Goal: Task Accomplishment & Management: Complete application form

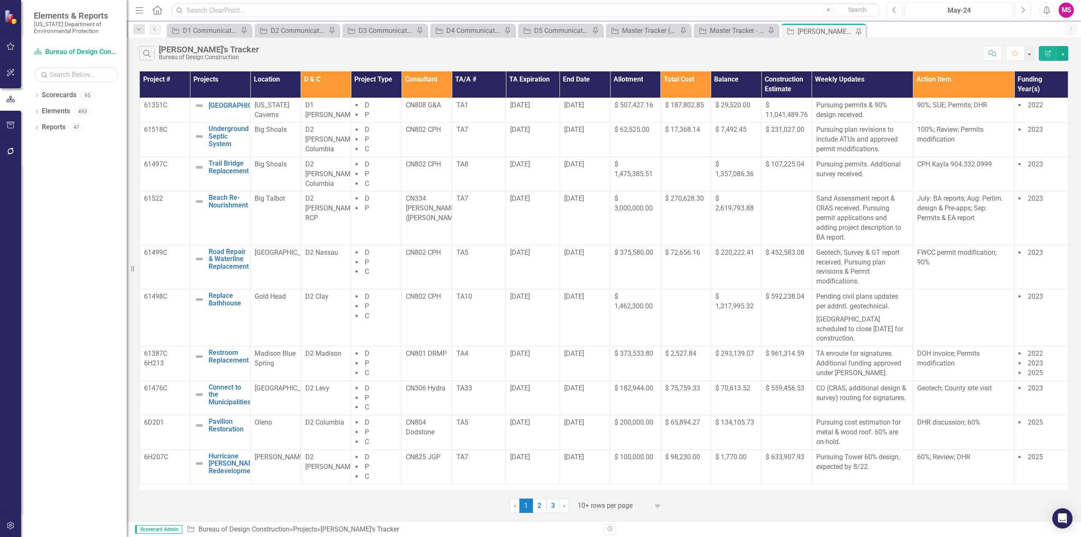
drag, startPoint x: 141, startPoint y: 6, endPoint x: 138, endPoint y: 23, distance: 17.2
click at [141, 6] on icon "Menu" at bounding box center [139, 9] width 11 height 9
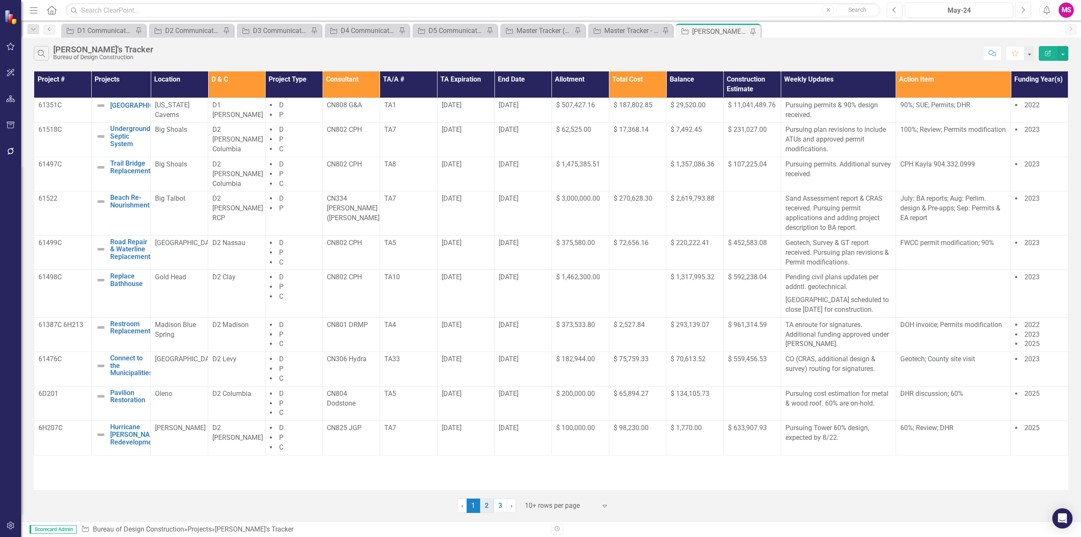
click at [491, 507] on link "2" at bounding box center [487, 505] width 14 height 14
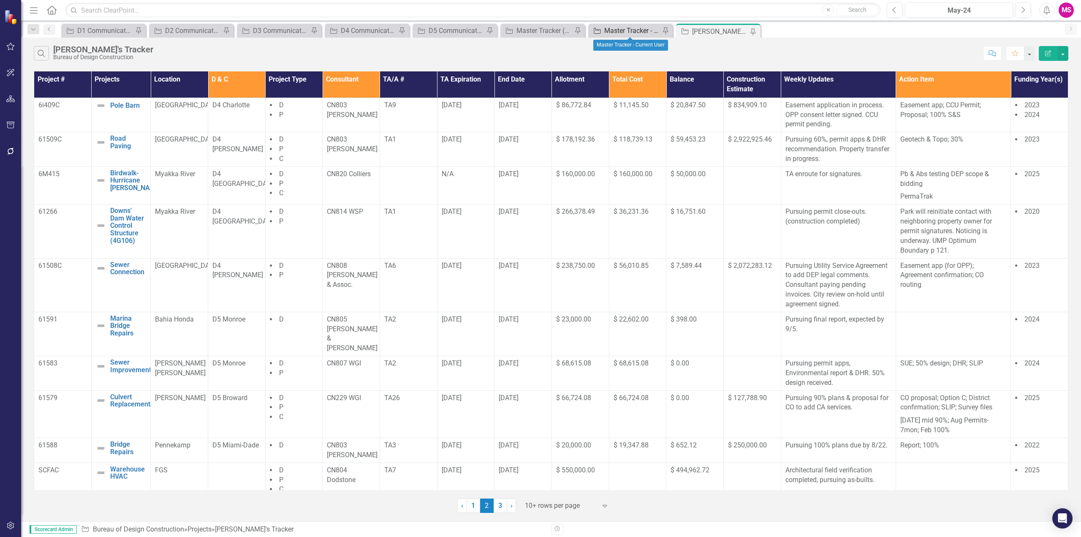
click at [624, 30] on div "Master Tracker - Current User" at bounding box center [633, 30] width 56 height 11
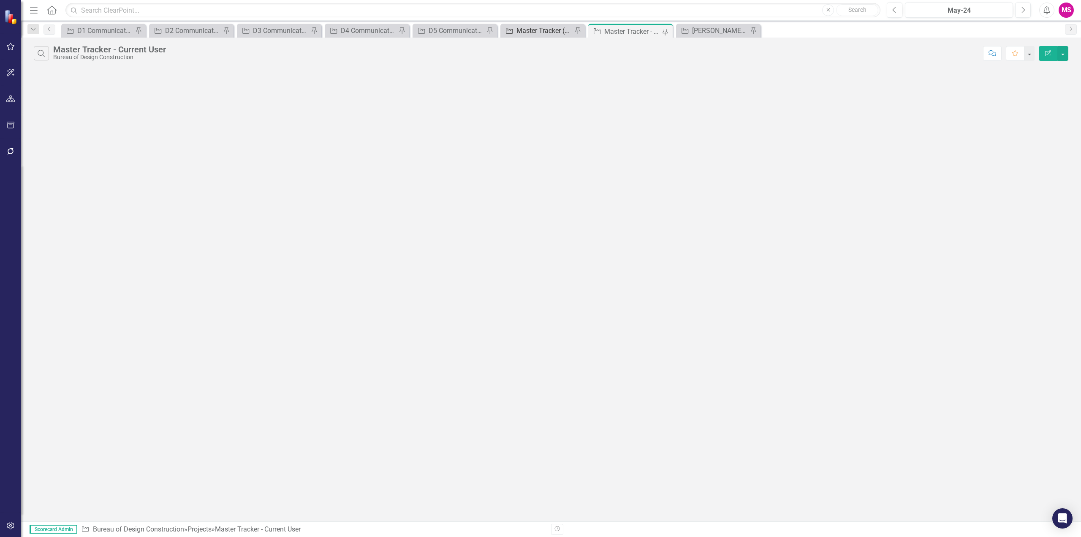
click at [569, 33] on div "Master Tracker (External)" at bounding box center [545, 30] width 56 height 11
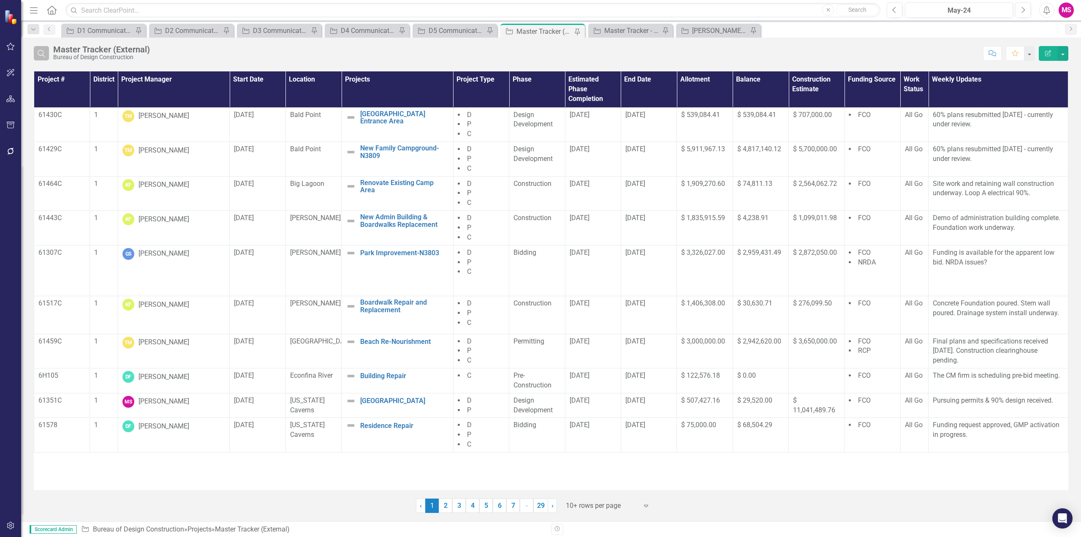
click at [45, 54] on icon "Search" at bounding box center [41, 53] width 9 height 8
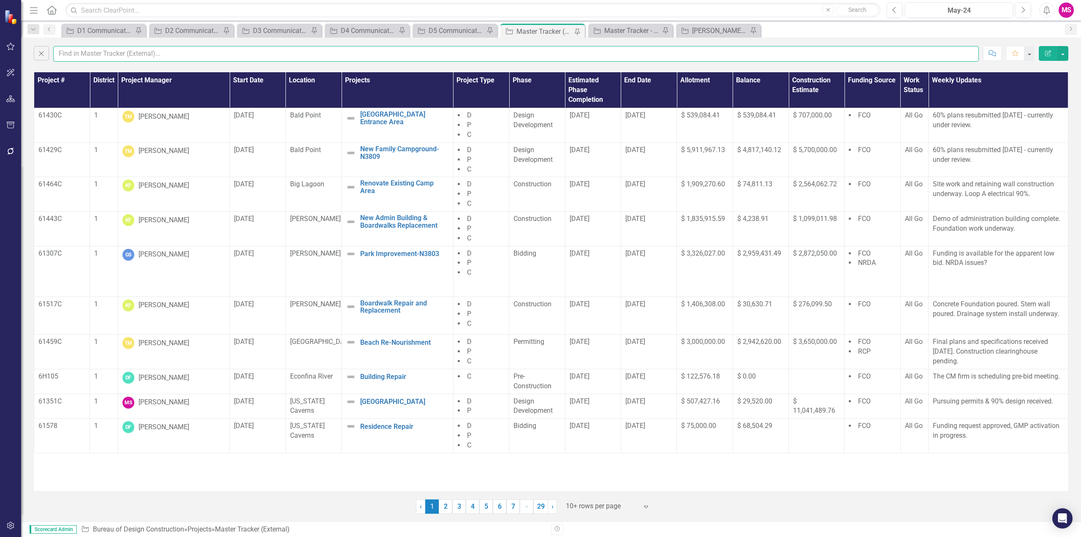
click at [96, 52] on input "text" at bounding box center [516, 54] width 926 height 16
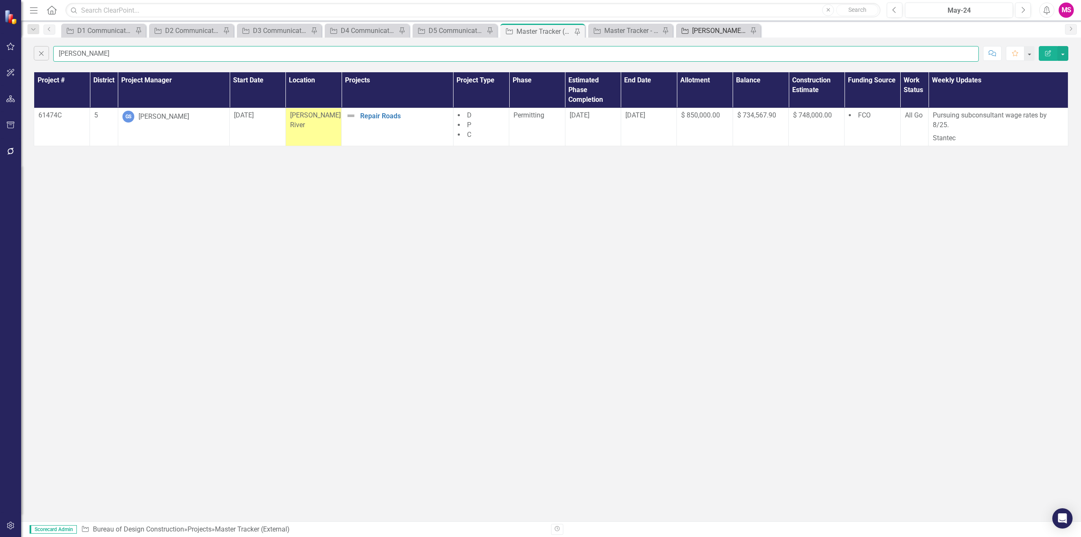
type input "[PERSON_NAME]"
click at [714, 30] on div "[PERSON_NAME]'s Tracker" at bounding box center [720, 30] width 56 height 11
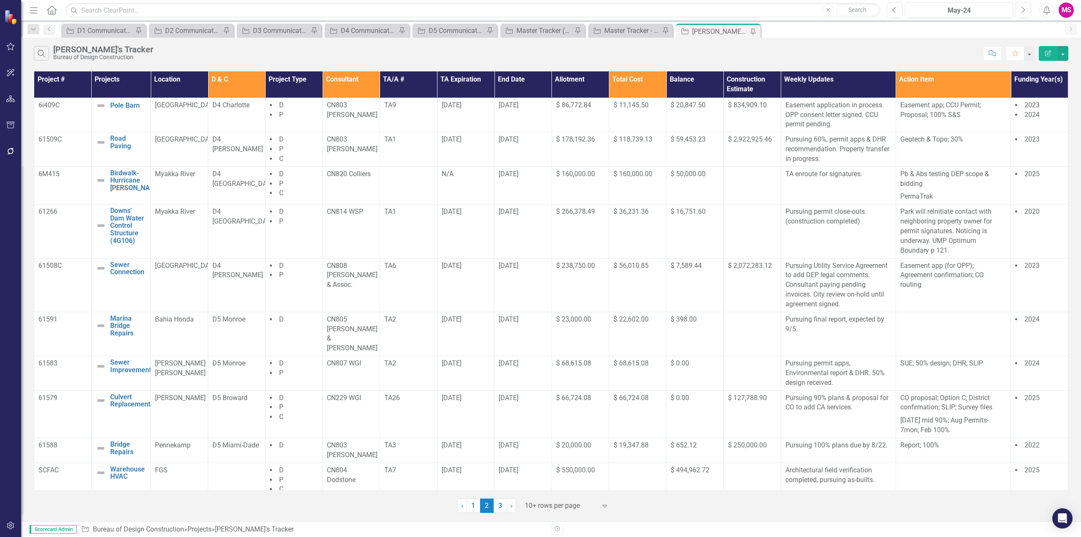
click at [36, 13] on icon "Menu" at bounding box center [33, 9] width 11 height 9
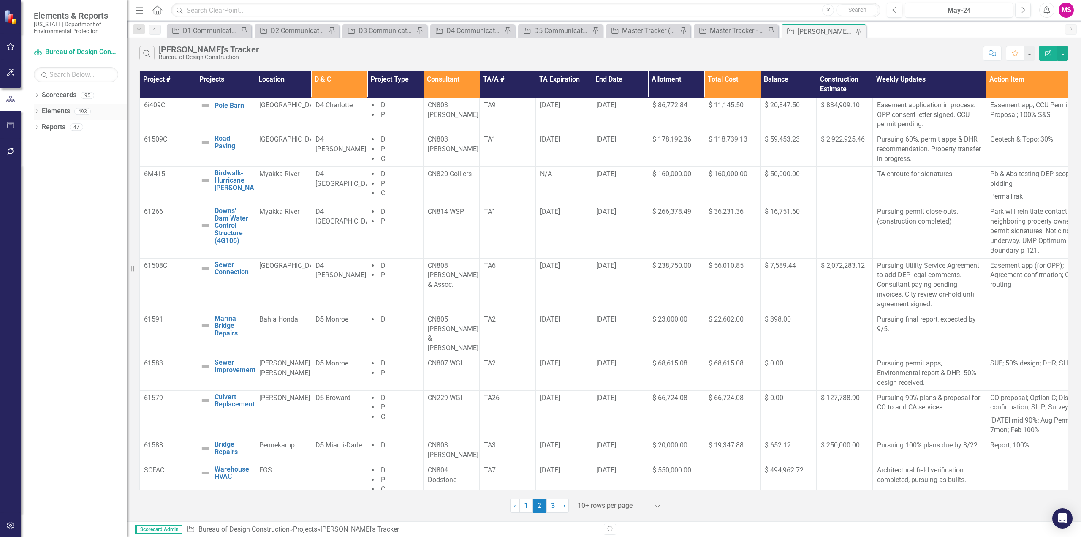
click at [37, 112] on icon "Dropdown" at bounding box center [37, 112] width 6 height 5
click at [67, 158] on link "Project Projects" at bounding box center [64, 160] width 36 height 10
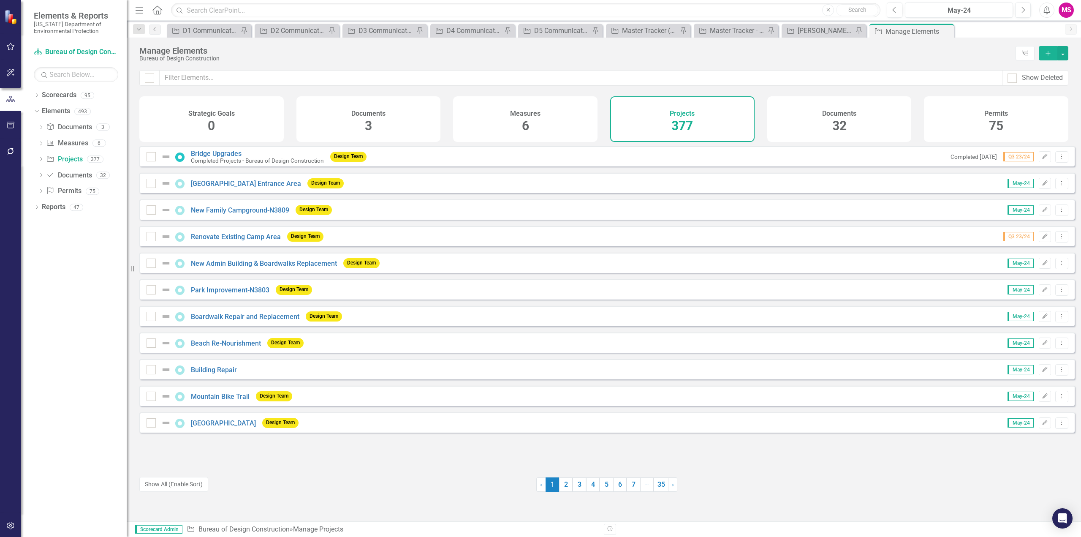
click at [1051, 50] on icon "Add" at bounding box center [1049, 53] width 8 height 6
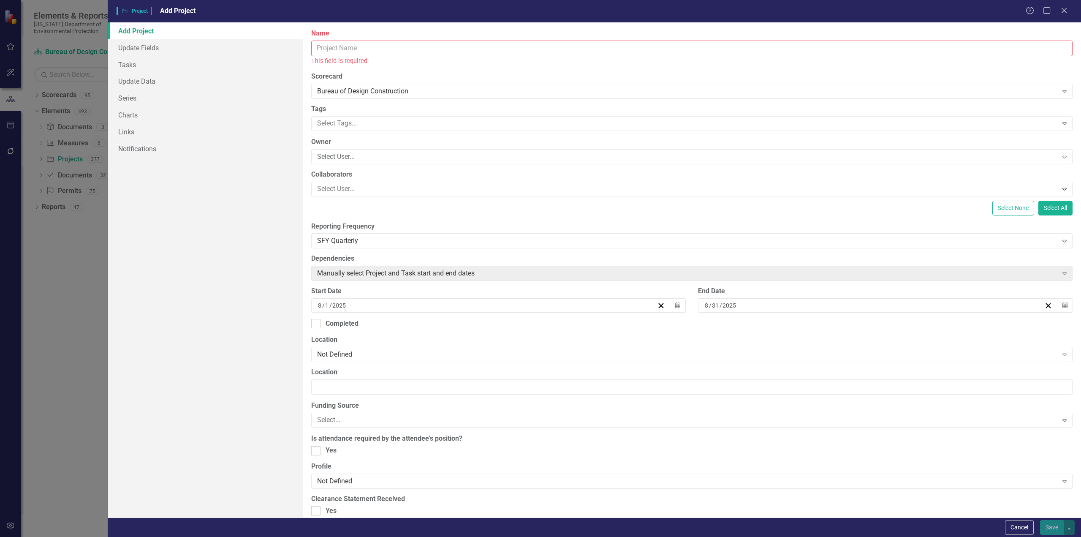
click at [329, 47] on input "Name" at bounding box center [692, 49] width 762 height 16
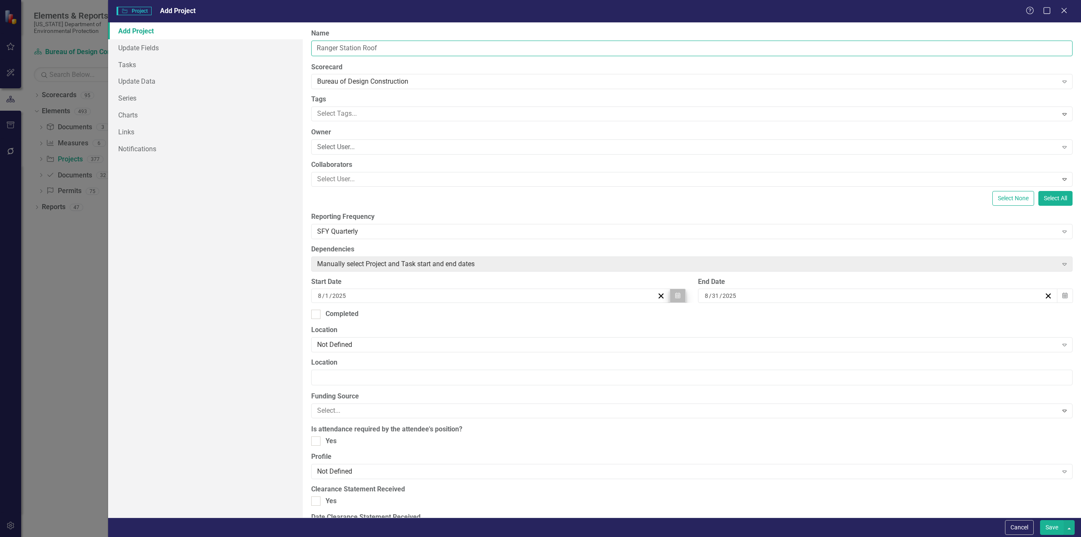
type input "Ranger Station Roof"
click at [678, 294] on button "Calendar" at bounding box center [678, 296] width 16 height 14
click at [489, 389] on abbr "20" at bounding box center [489, 390] width 7 height 7
click at [1063, 297] on icon "button" at bounding box center [1065, 296] width 5 height 6
click at [877, 317] on span "[DATE]" at bounding box center [873, 316] width 17 height 7
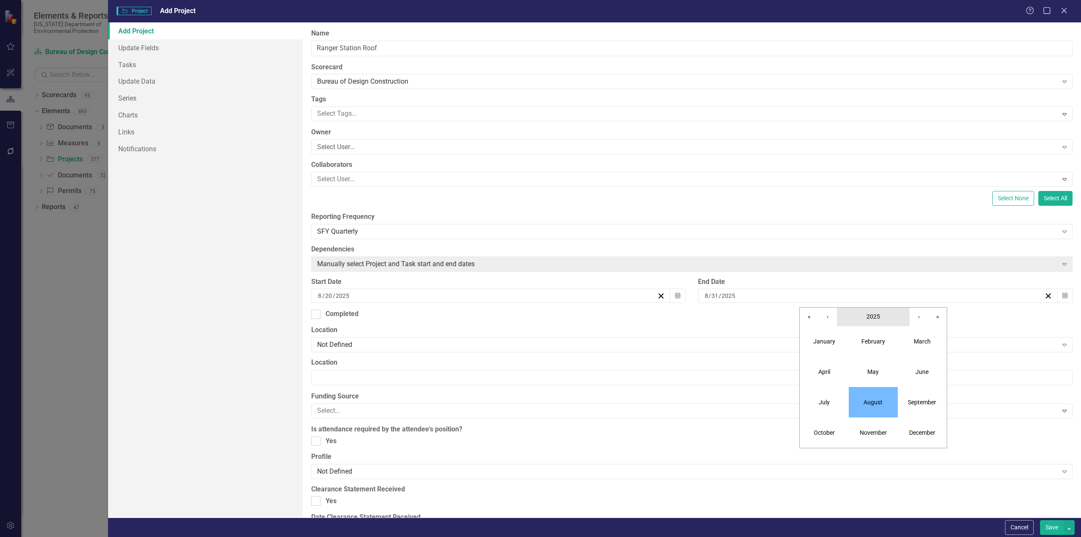
click at [877, 318] on span "2025" at bounding box center [874, 316] width 14 height 7
click at [918, 372] on button "2026" at bounding box center [922, 372] width 49 height 30
click at [915, 435] on abbr "December" at bounding box center [923, 432] width 26 height 7
click at [890, 403] on button "31" at bounding box center [894, 405] width 21 height 15
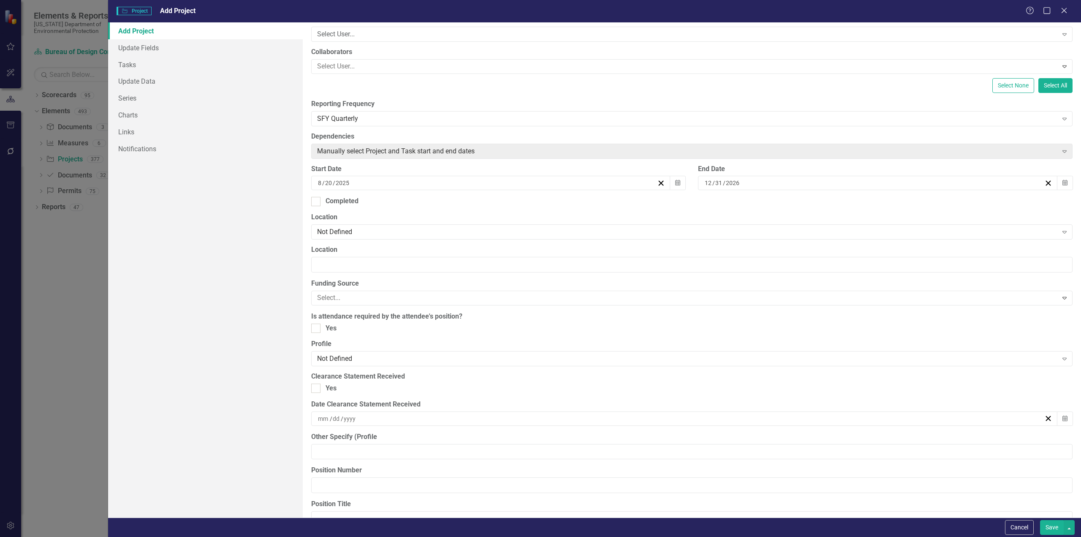
scroll to position [127, 0]
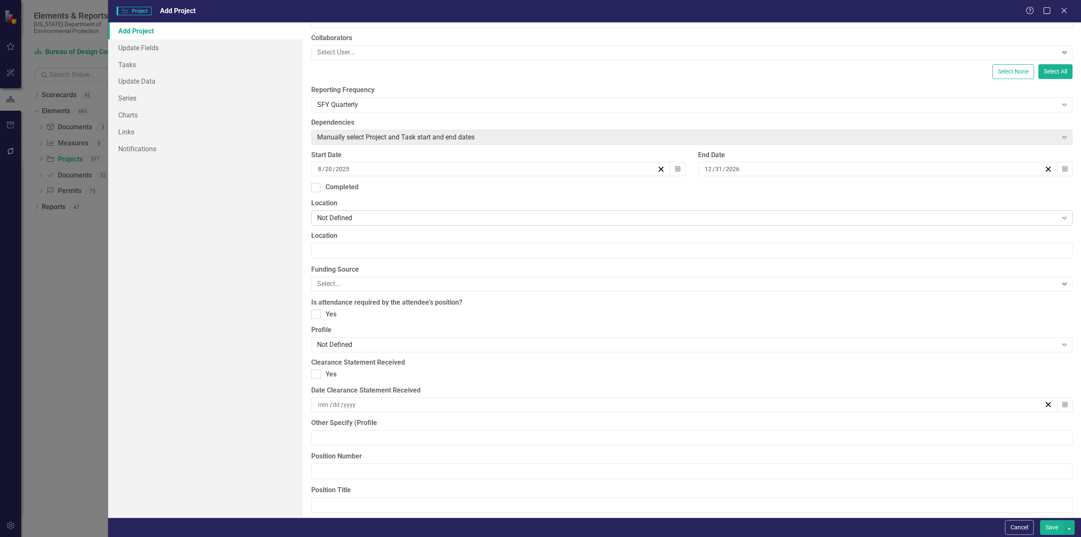
click at [370, 218] on div "Not Defined" at bounding box center [687, 218] width 741 height 10
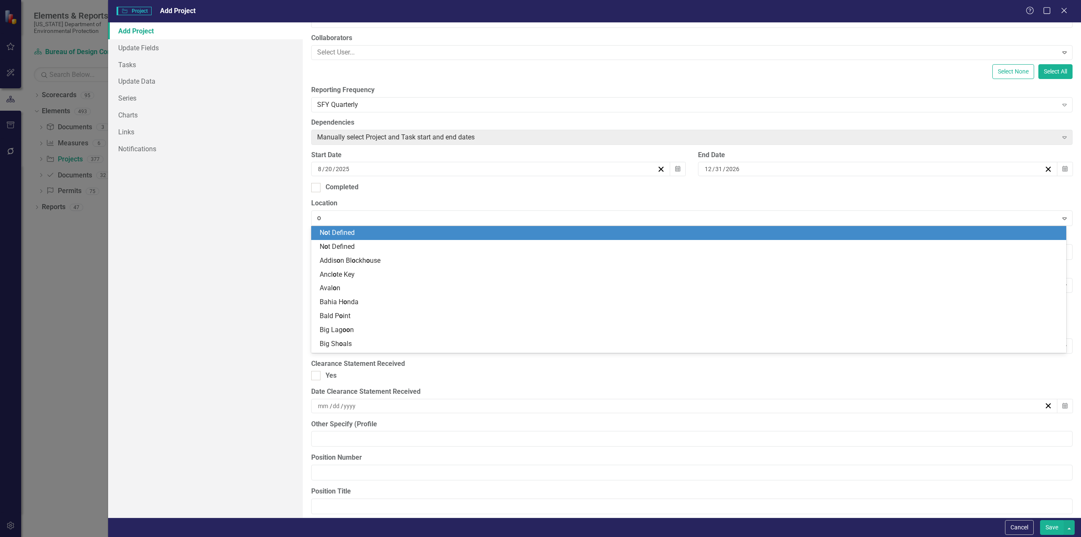
type input "ol"
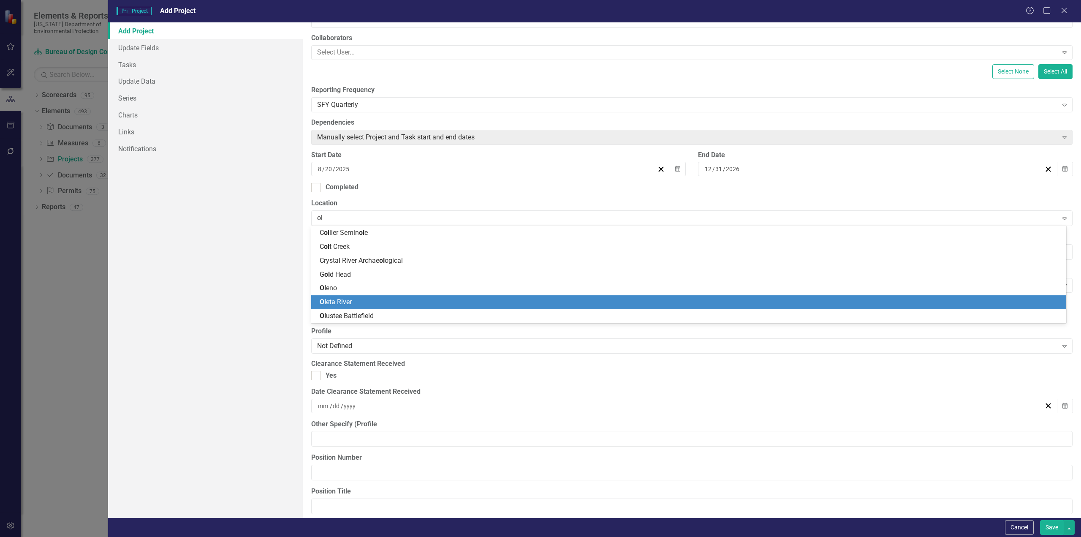
click at [361, 300] on div "Ol eta River" at bounding box center [691, 302] width 742 height 10
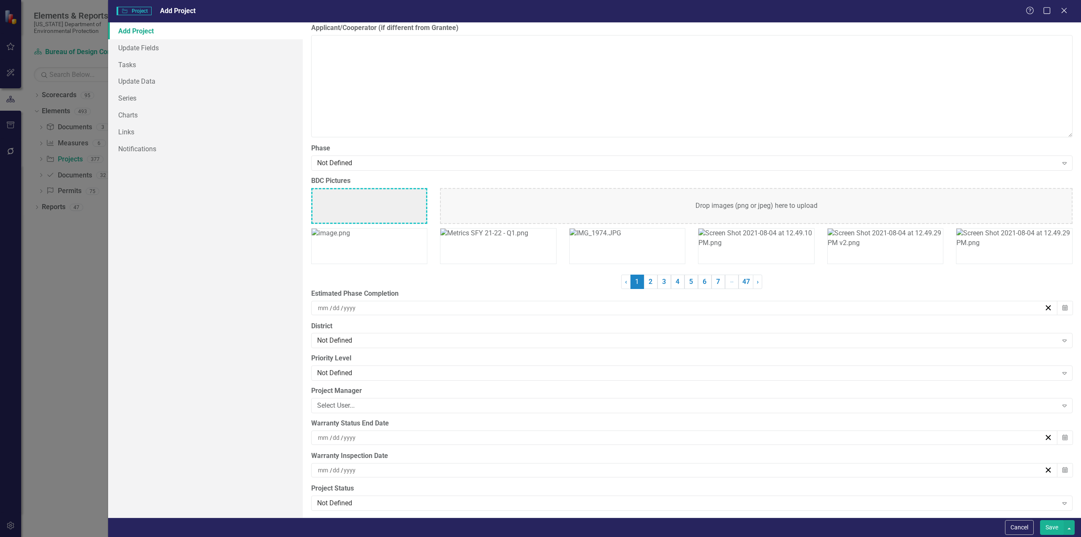
scroll to position [2028, 0]
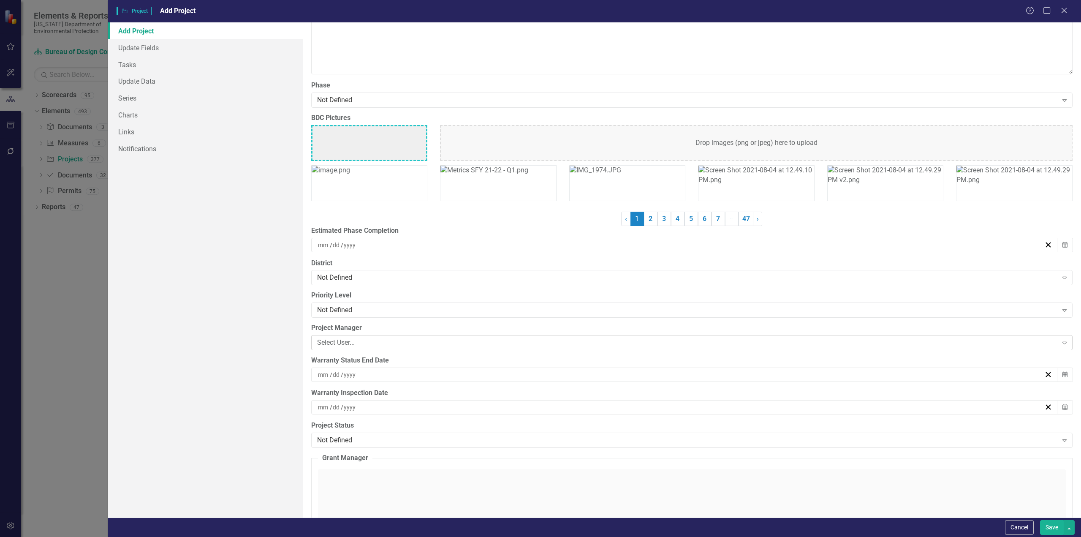
click at [365, 340] on div "Select User..." at bounding box center [687, 343] width 741 height 10
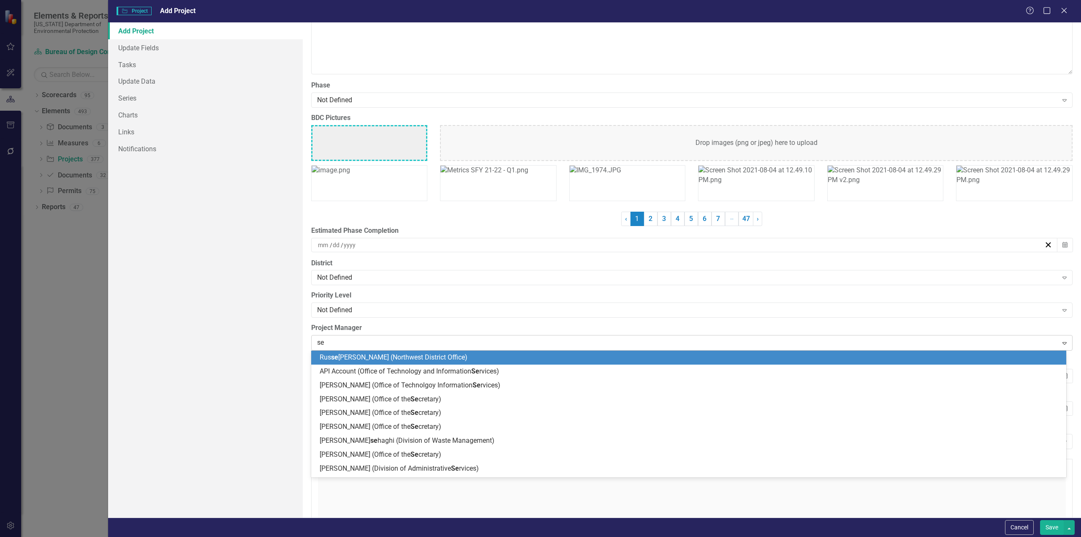
type input "sen"
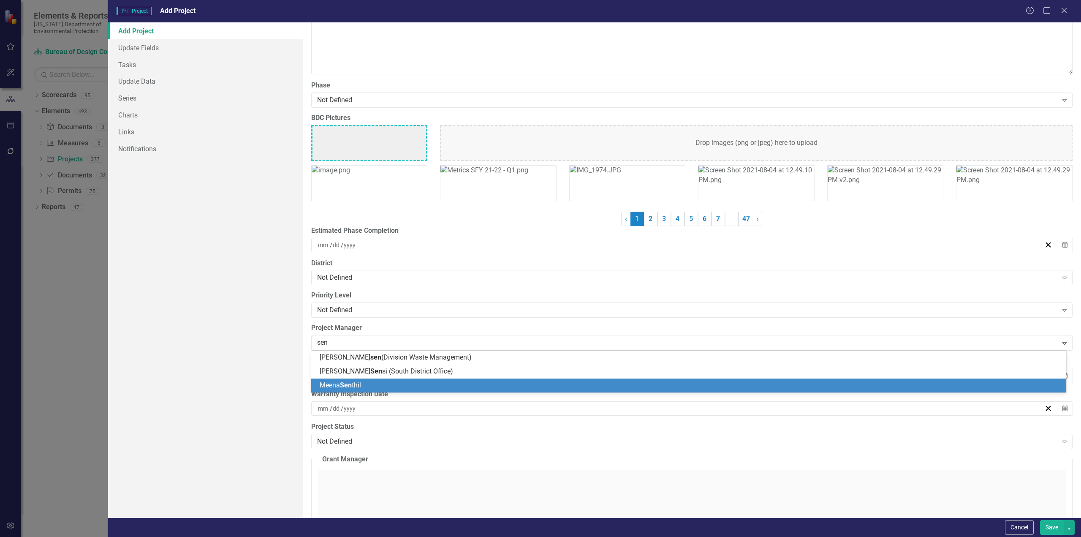
click at [346, 385] on span "Sen" at bounding box center [346, 385] width 12 height 8
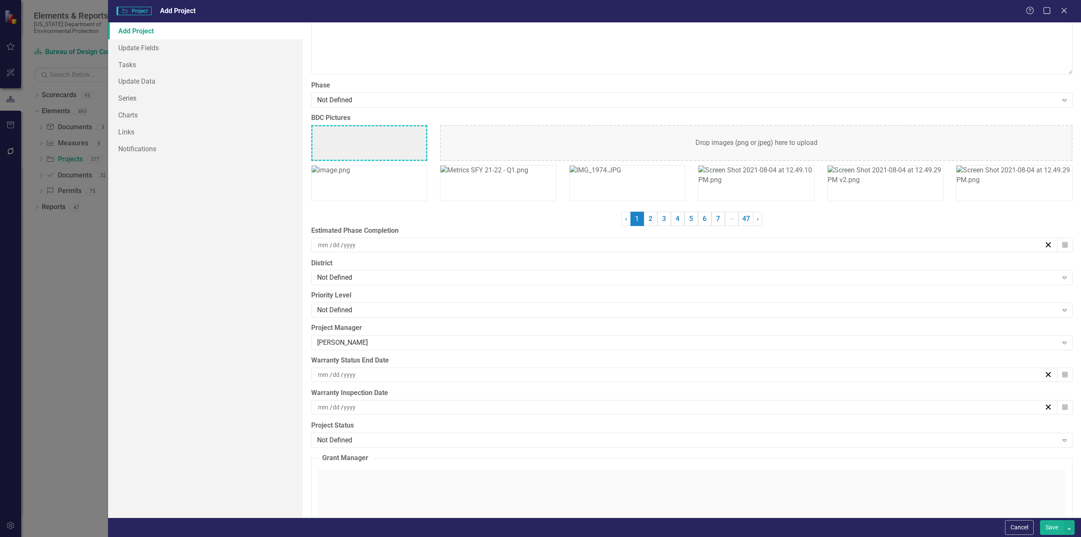
click at [1055, 528] on button "Save" at bounding box center [1052, 527] width 24 height 15
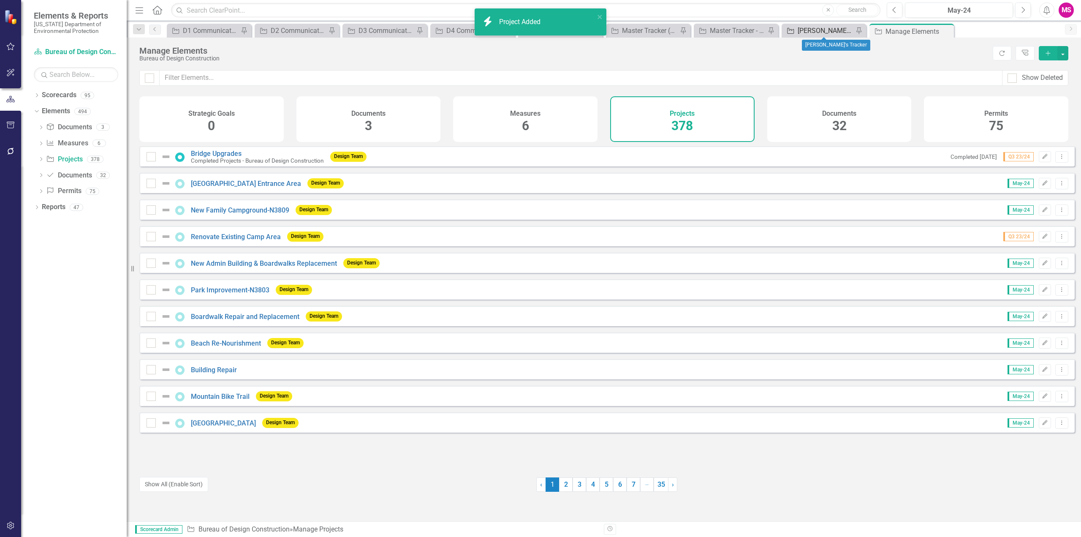
click at [833, 31] on div "[PERSON_NAME]'s Tracker" at bounding box center [826, 30] width 56 height 11
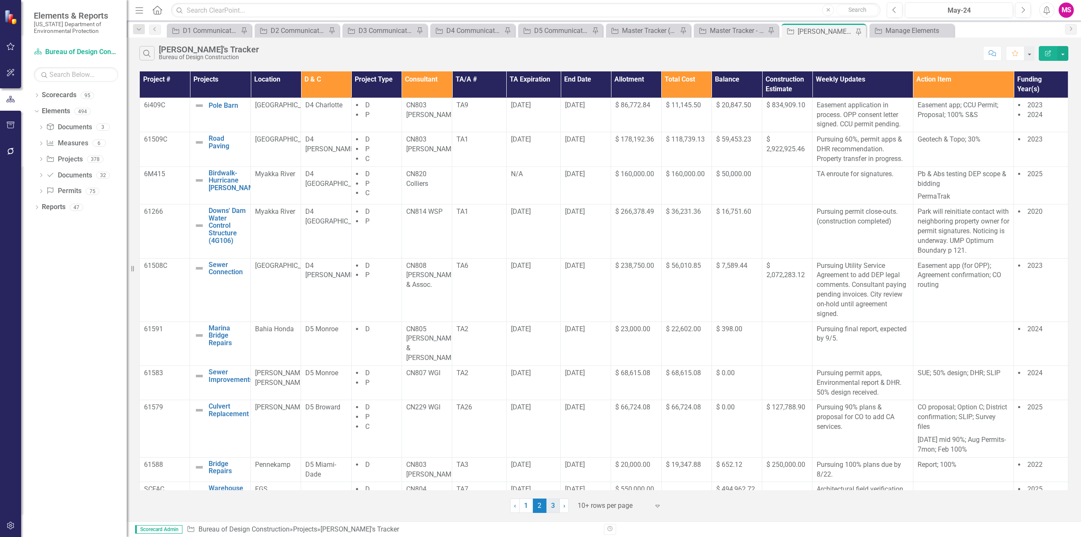
click at [555, 509] on link "3" at bounding box center [554, 505] width 14 height 14
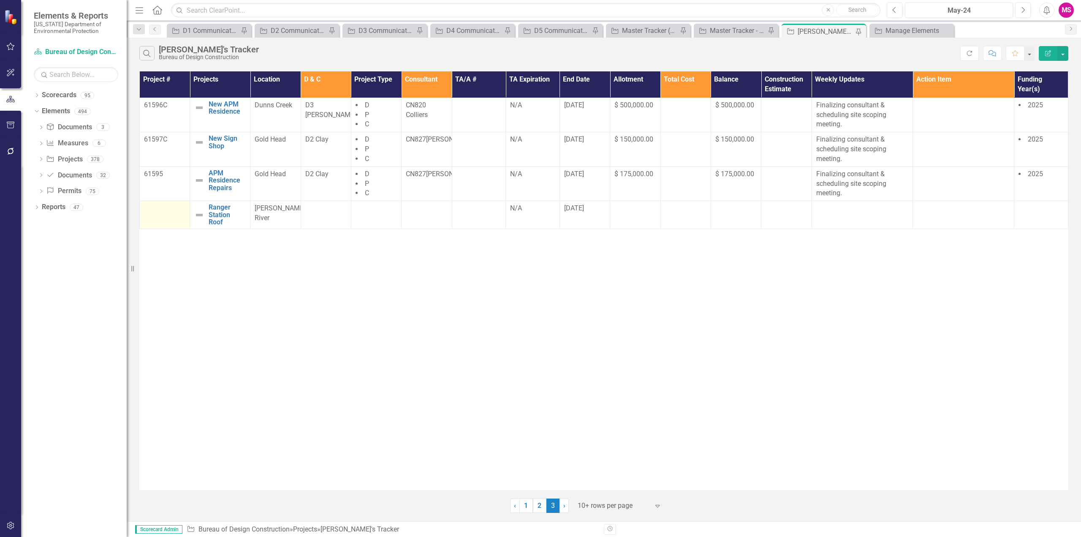
click at [168, 216] on td at bounding box center [165, 215] width 50 height 28
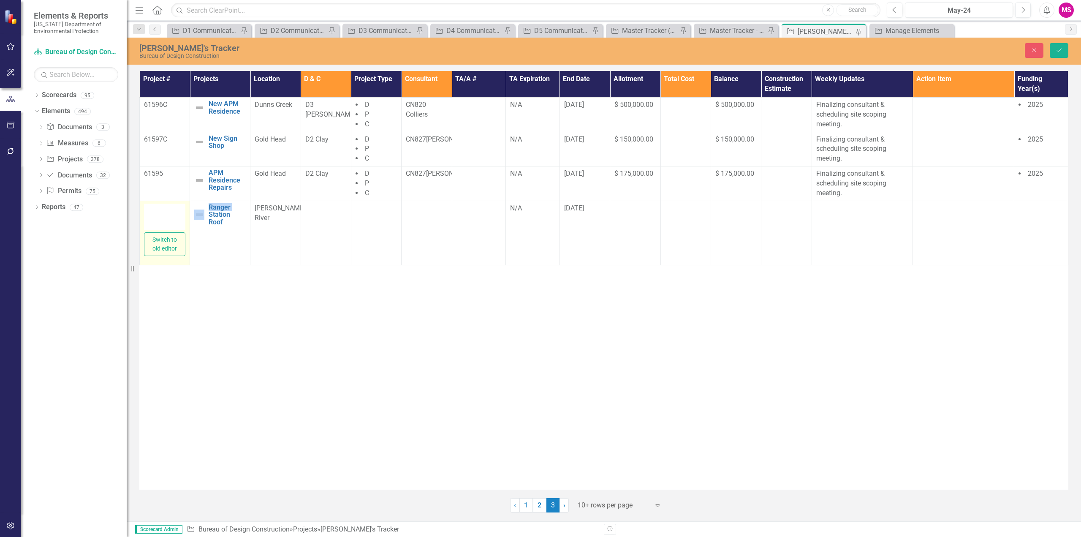
click at [163, 216] on div at bounding box center [164, 217] width 41 height 27
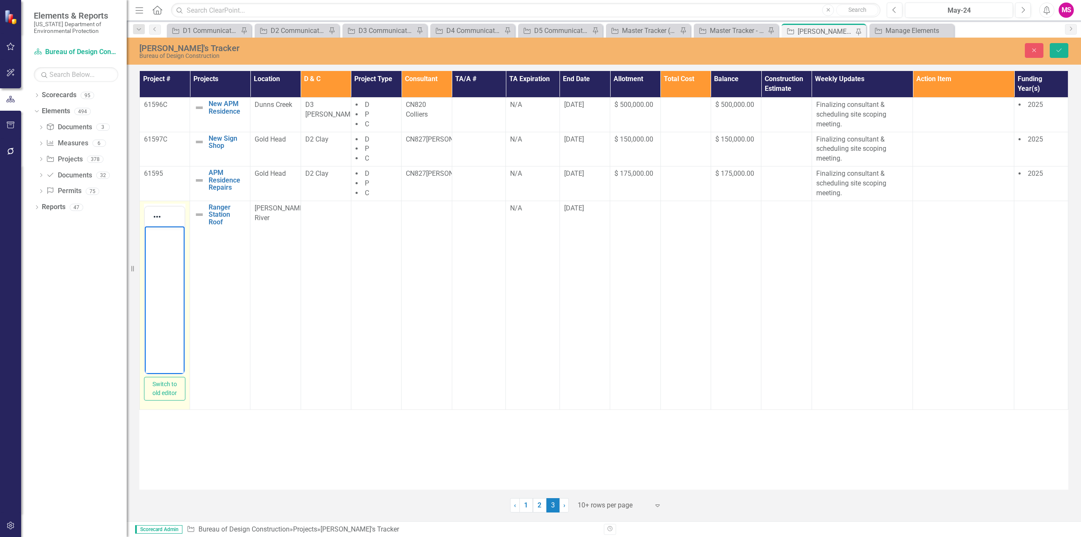
click at [163, 242] on body "Rich Text Area. Press ALT-0 for help." at bounding box center [165, 289] width 40 height 127
click at [655, 28] on div "Master Tracker (External)" at bounding box center [650, 30] width 56 height 11
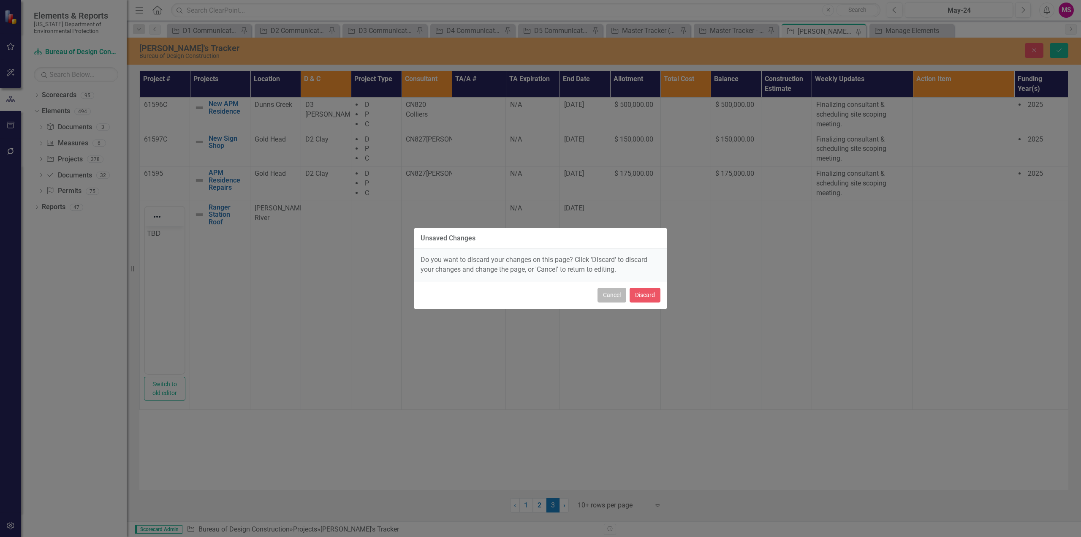
click at [616, 294] on button "Cancel" at bounding box center [612, 295] width 29 height 15
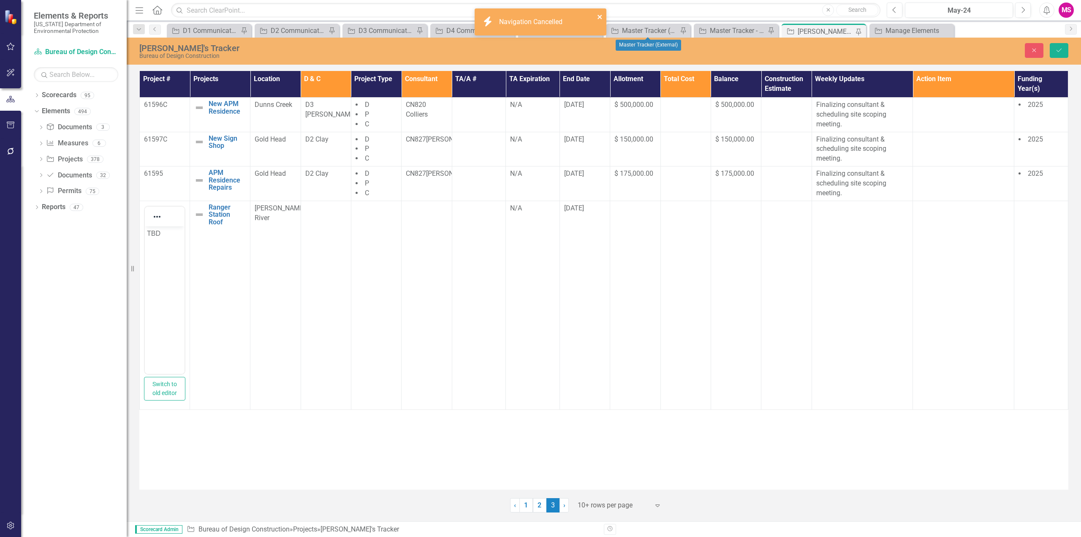
click at [599, 17] on icon "close" at bounding box center [600, 17] width 4 height 4
click at [1059, 50] on icon "Save" at bounding box center [1060, 50] width 8 height 6
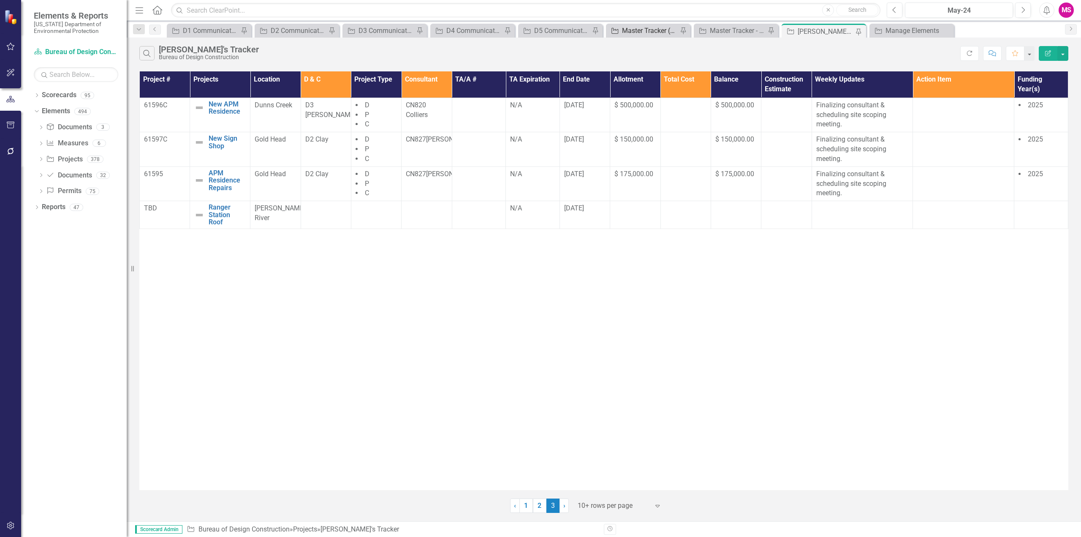
click at [640, 32] on div "Master Tracker (External)" at bounding box center [650, 30] width 56 height 11
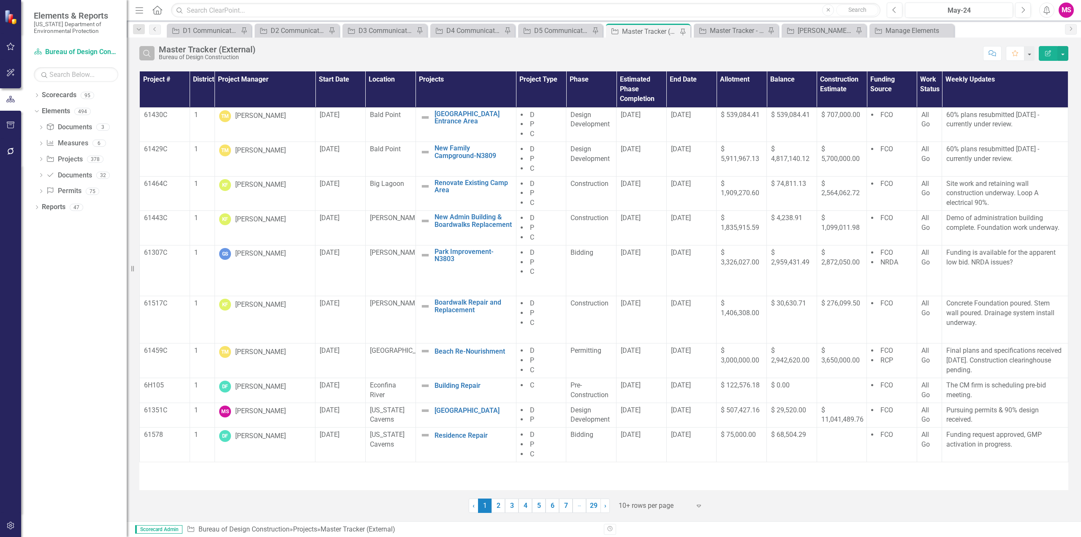
click at [143, 55] on icon "Search" at bounding box center [146, 53] width 9 height 8
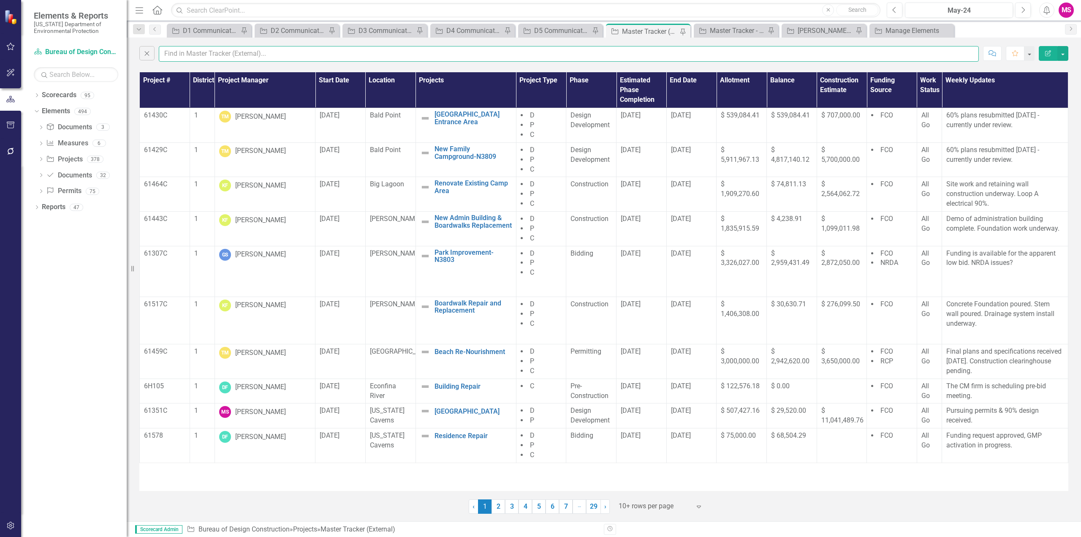
click at [187, 51] on input "text" at bounding box center [569, 54] width 820 height 16
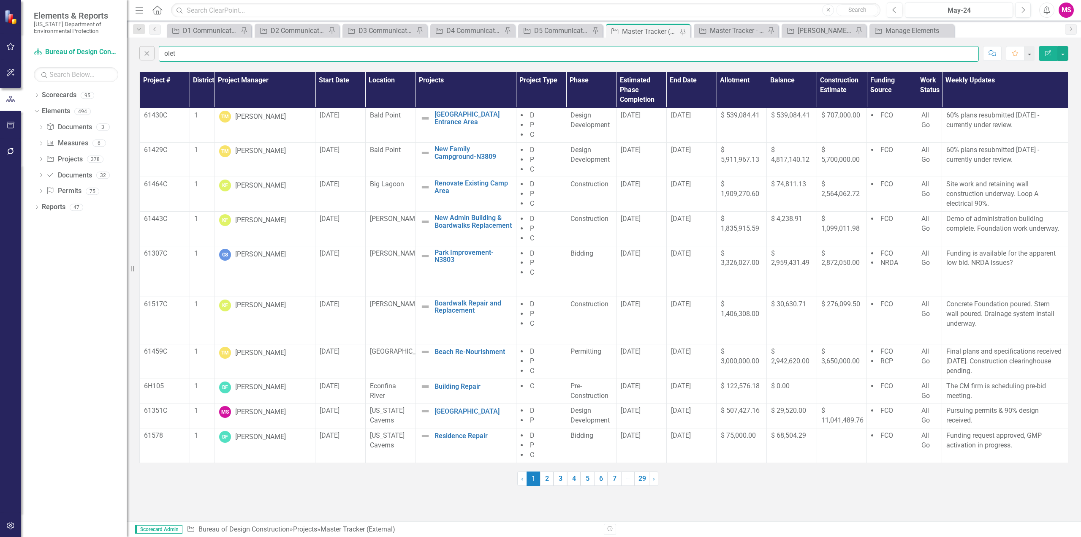
type input "[PERSON_NAME]"
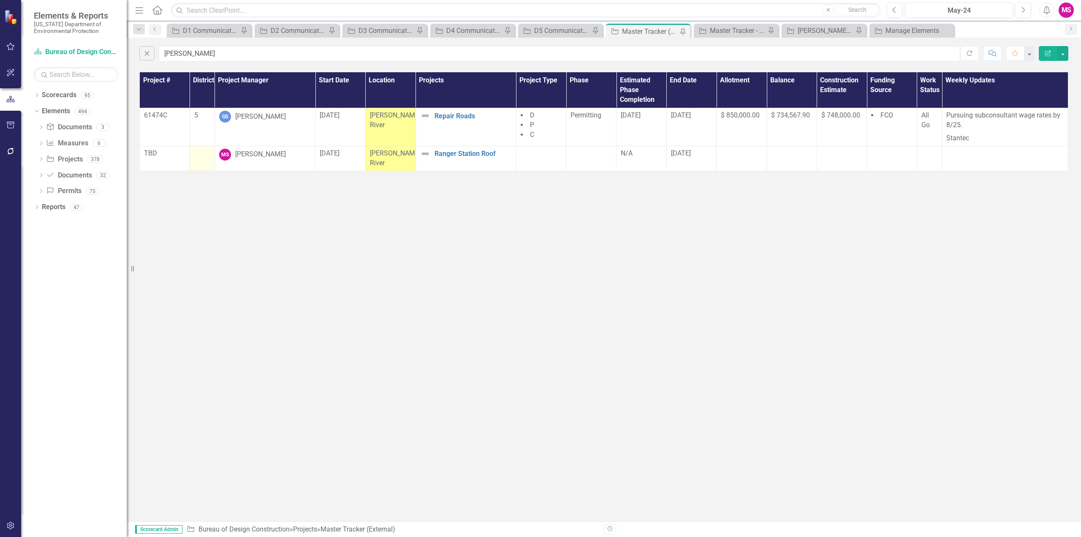
click at [200, 153] on div at bounding box center [202, 154] width 16 height 10
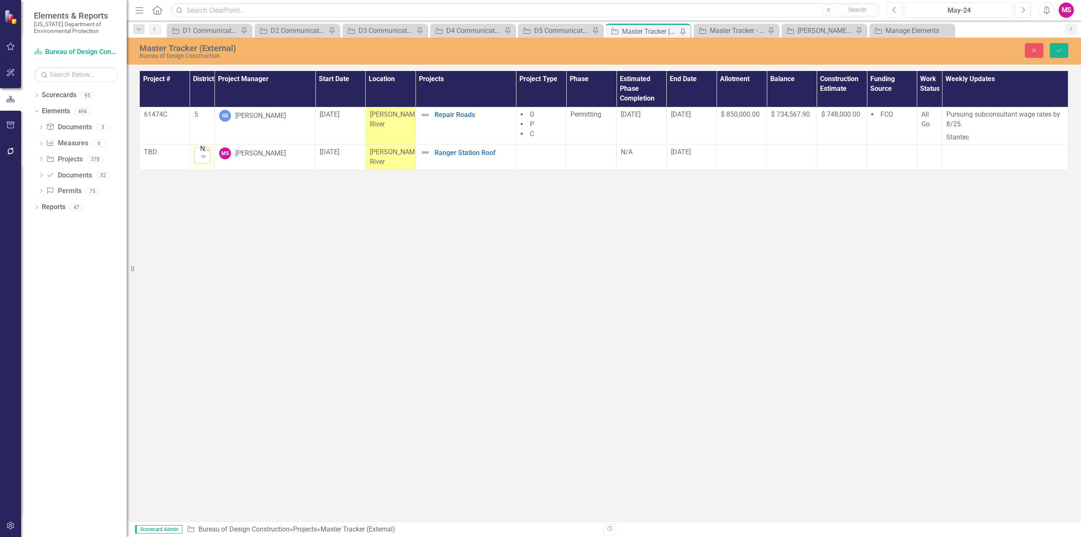
click at [203, 158] on icon "Expand" at bounding box center [203, 156] width 8 height 7
click at [209, 249] on div "5" at bounding box center [230, 253] width 54 height 10
click at [434, 253] on div "Master Tracker (External) Bureau of Design Construction Close Save Project # Di…" at bounding box center [604, 280] width 955 height 484
click at [1057, 48] on icon "Save" at bounding box center [1060, 50] width 8 height 6
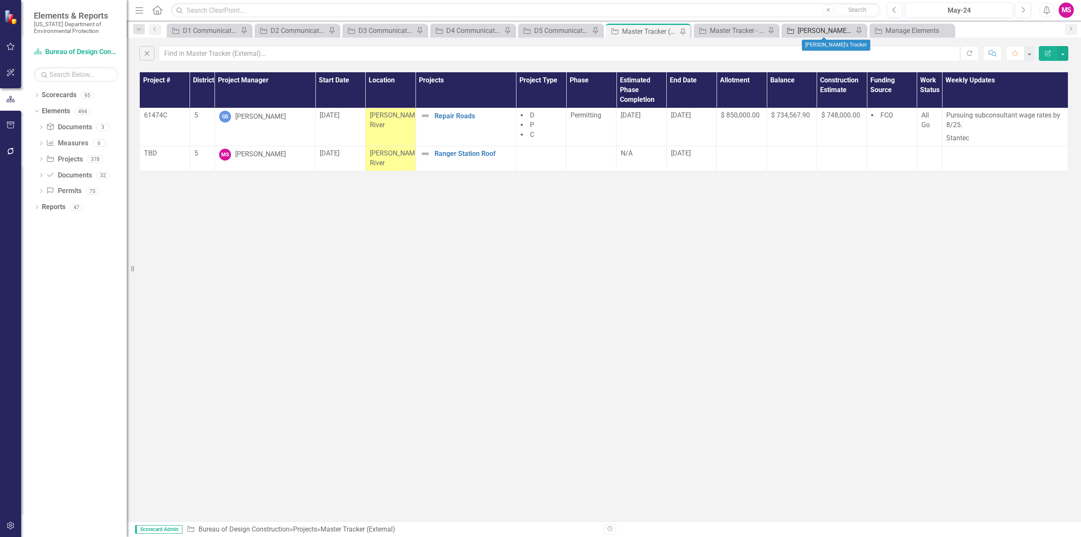
click at [825, 30] on div "[PERSON_NAME]'s Tracker" at bounding box center [826, 30] width 56 height 11
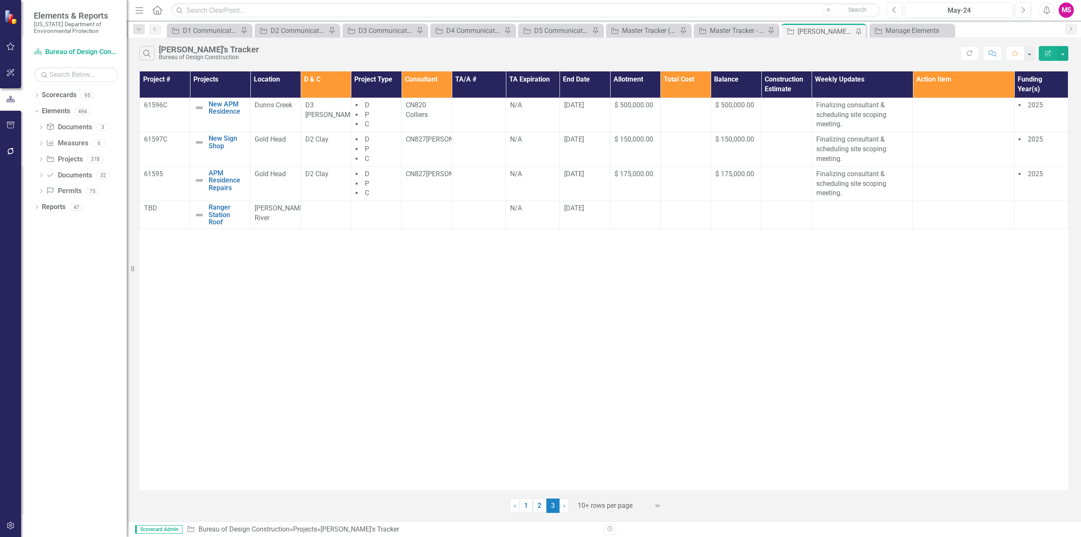
click at [143, 10] on icon "Menu" at bounding box center [139, 9] width 11 height 9
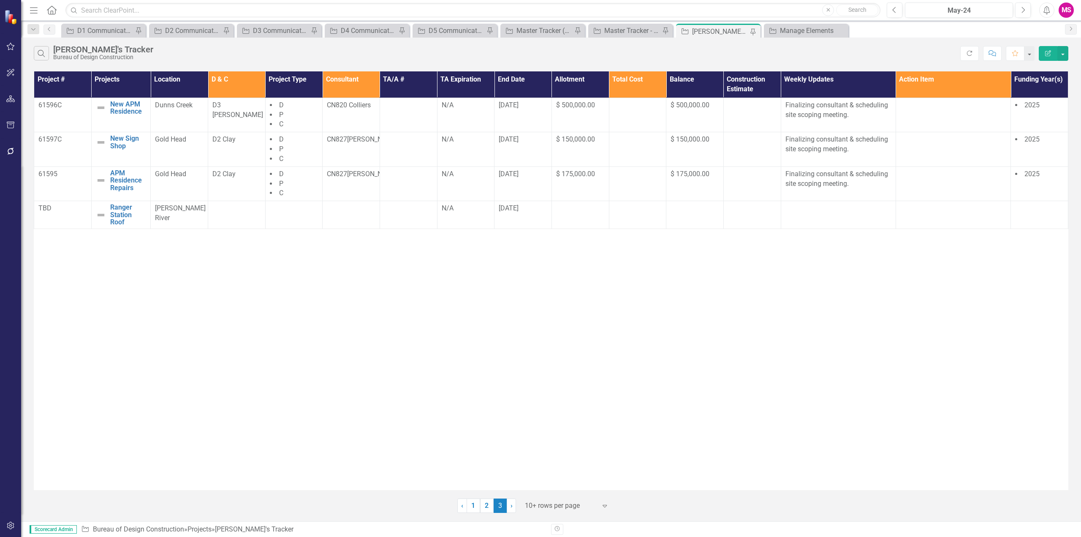
click at [272, 303] on div "Project # Projects Location D & C Project Type Consultant TA/A # TA Expiration …" at bounding box center [551, 280] width 1035 height 419
click at [236, 214] on td at bounding box center [236, 215] width 57 height 28
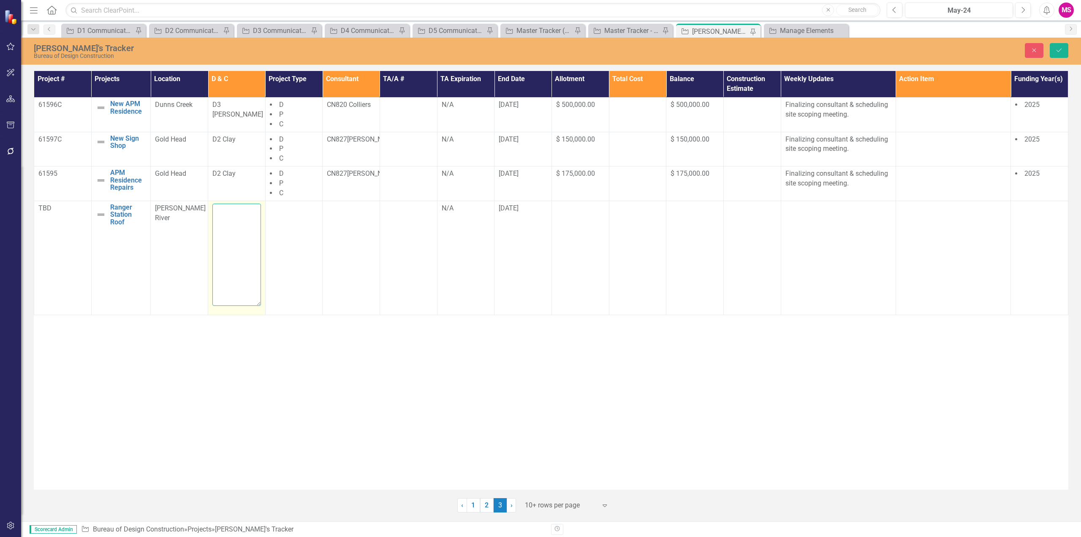
click at [236, 214] on textarea at bounding box center [236, 255] width 49 height 102
type textarea "D5"
click at [1058, 50] on icon "Save" at bounding box center [1060, 50] width 8 height 6
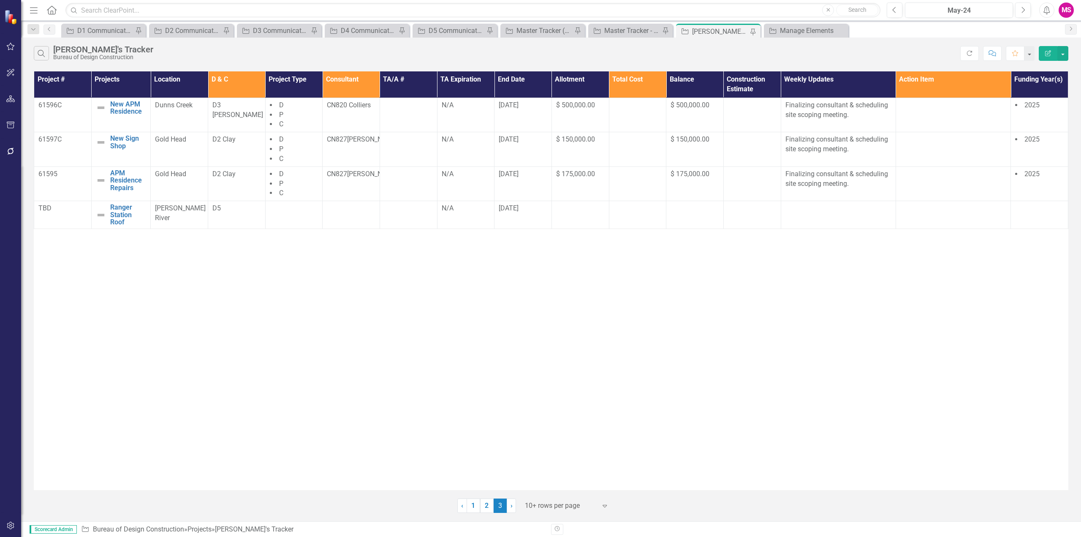
click at [499, 352] on div "Project # Projects Location D & C Project Type Consultant TA/A # TA Expiration …" at bounding box center [551, 280] width 1035 height 419
click at [575, 325] on div "Project # Projects Location D & C Project Type Consultant TA/A # TA Expiration …" at bounding box center [551, 280] width 1035 height 419
click at [556, 427] on div "Project # Projects Location D & C Project Type Consultant TA/A # TA Expiration …" at bounding box center [551, 280] width 1035 height 419
